Goal: Information Seeking & Learning: Check status

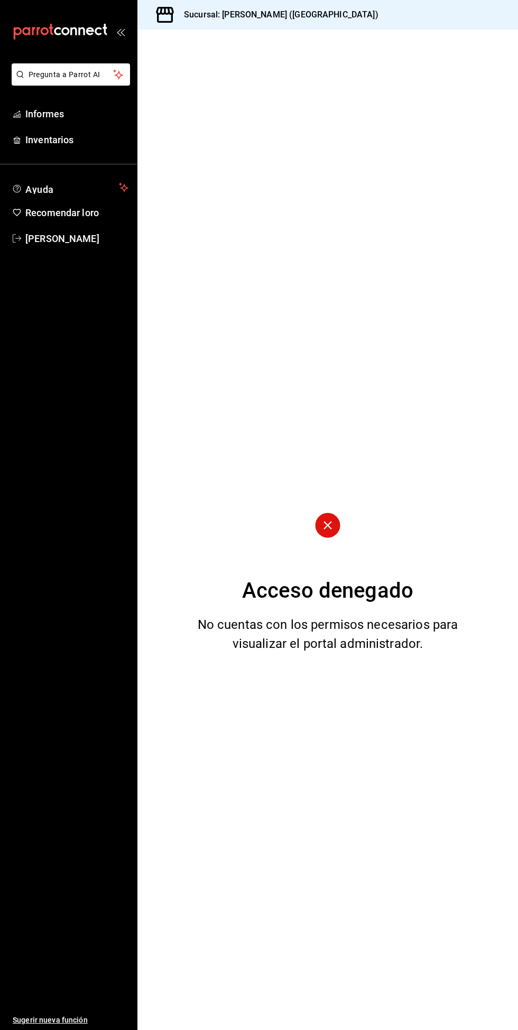
click at [46, 81] on button "Pregunta a Parrot AI" at bounding box center [71, 74] width 118 height 22
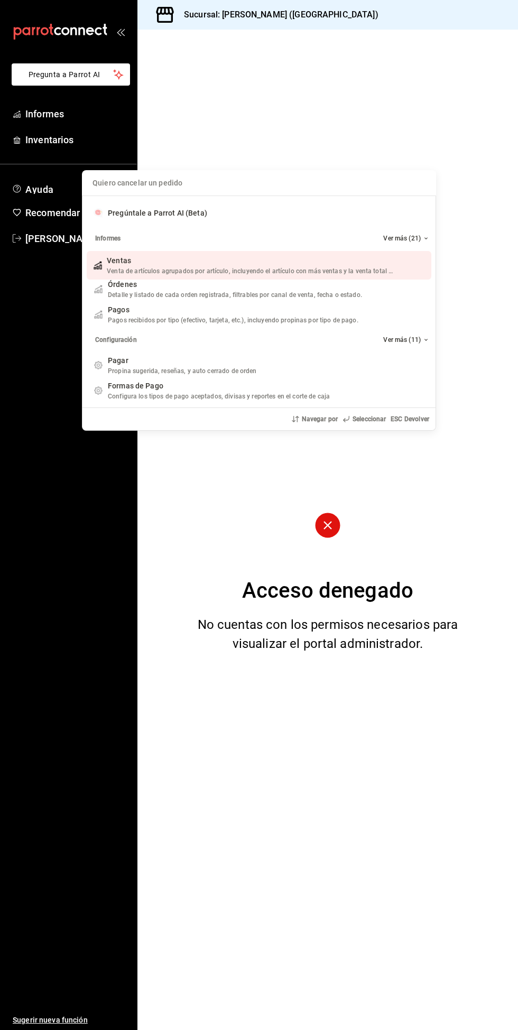
click at [115, 63] on div "Quiero cancelar un pedido Pregúntale a Parrot AI (Beta) Informes Ver más (21) V…" at bounding box center [259, 515] width 518 height 1030
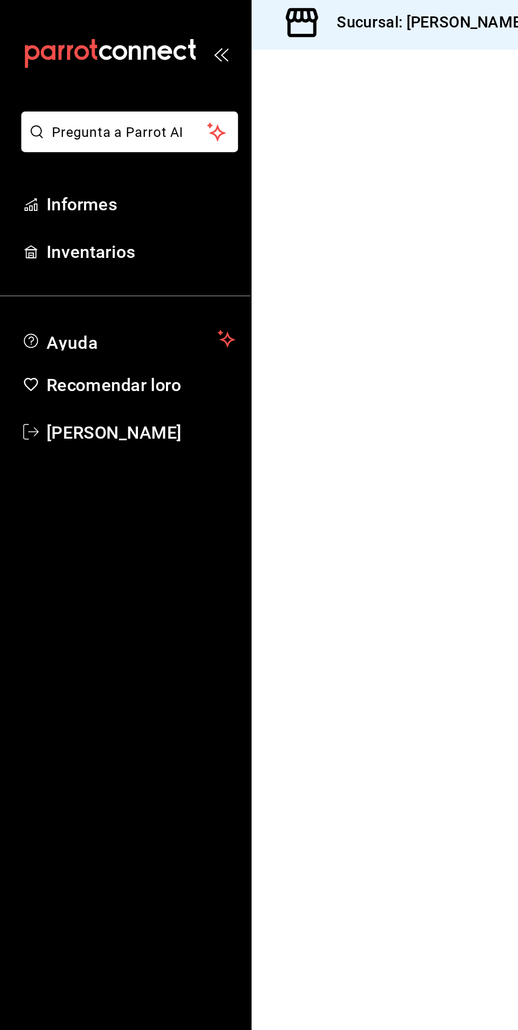
click at [52, 116] on font "Informes" at bounding box center [44, 113] width 39 height 11
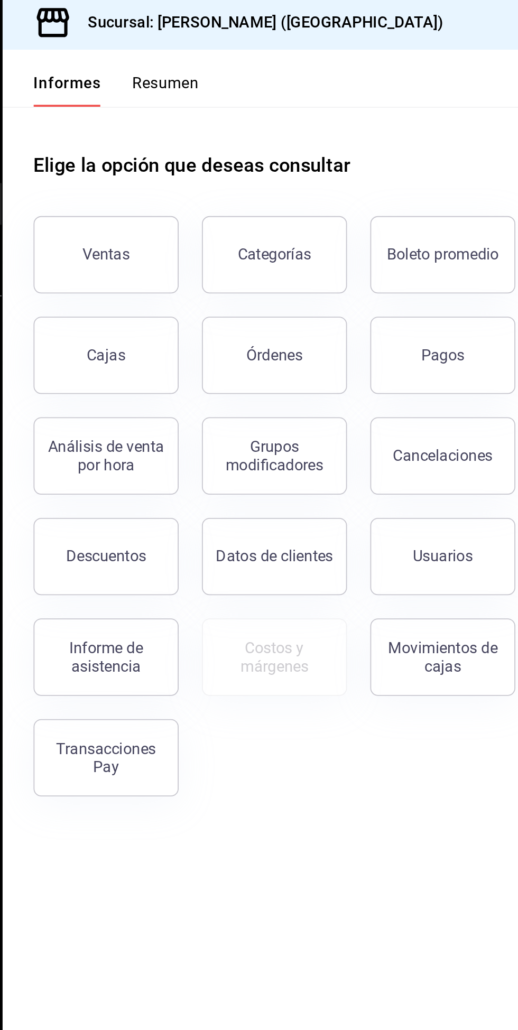
click at [184, 363] on font "Informe de asistencia" at bounding box center [194, 361] width 40 height 20
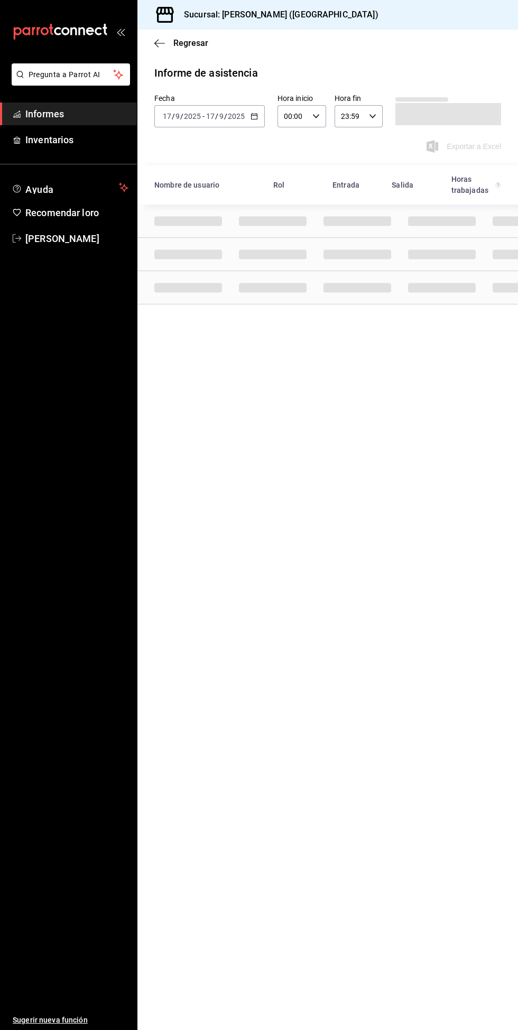
click at [120, 32] on icon "abrir_cajón_menú" at bounding box center [120, 31] width 8 height 8
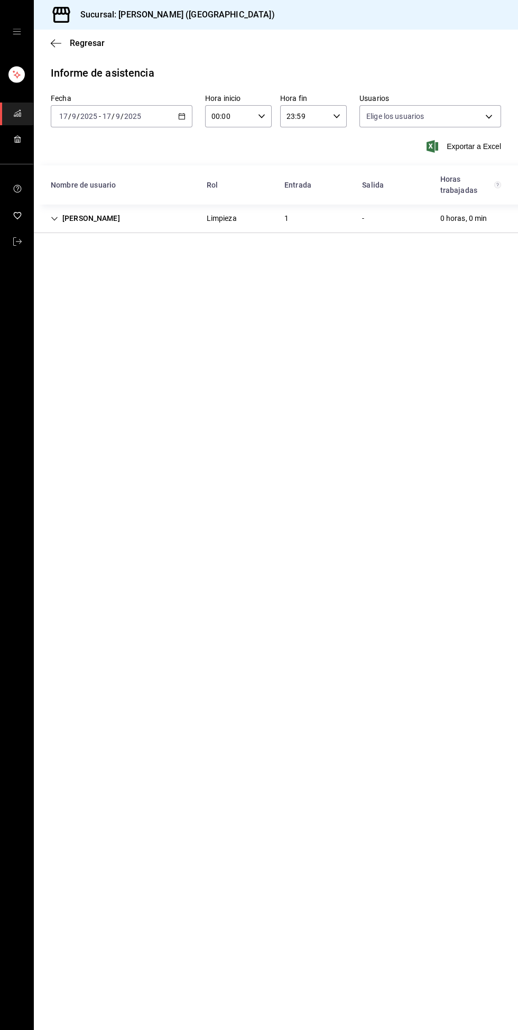
type input "4fe6a57b-ee4c-4a37-9a61-39c82a98df97,98b4f4b6-4d10-49a7-b473-4bd16d975588,a84c7…"
click at [225, 217] on div "Limpieza" at bounding box center [222, 218] width 30 height 11
click at [118, 218] on div "[PERSON_NAME]" at bounding box center [85, 219] width 86 height 20
click at [179, 116] on \(Stroke\) "button" at bounding box center [182, 117] width 6 height 6
click at [76, 174] on span "Ayer" at bounding box center [101, 171] width 82 height 11
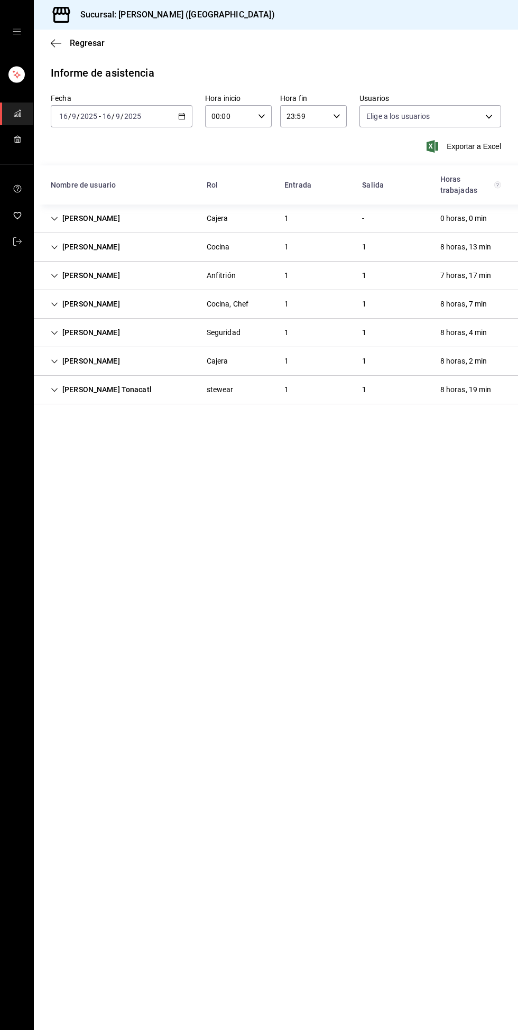
click at [182, 116] on icon "button" at bounding box center [181, 116] width 7 height 7
click at [181, 116] on icon "button" at bounding box center [181, 116] width 7 height 7
click at [87, 266] on font "Rango de fechas" at bounding box center [88, 267] width 56 height 8
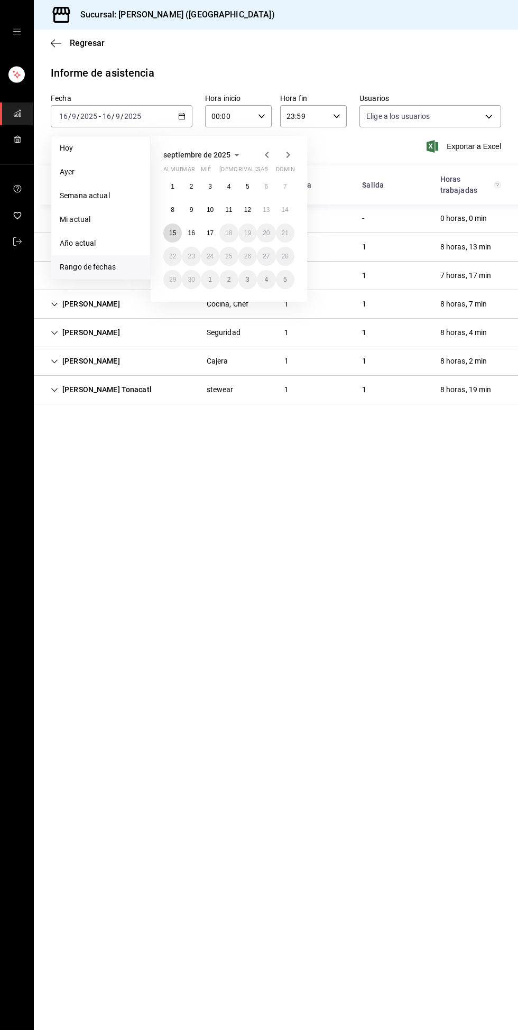
click at [172, 232] on font "15" at bounding box center [172, 232] width 7 height 7
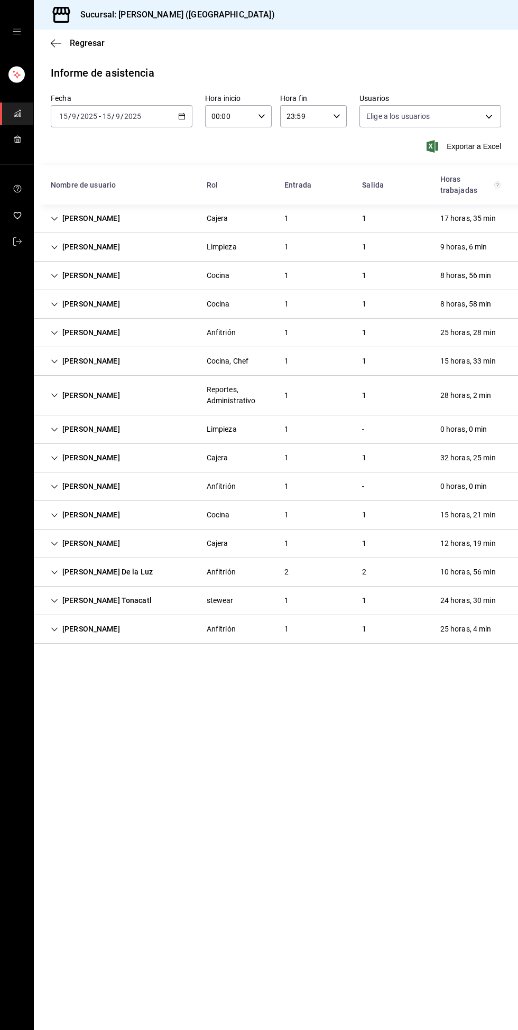
click at [480, 395] on div "28 horas, 2 min" at bounding box center [466, 396] width 68 height 20
